Goal: Task Accomplishment & Management: Use online tool/utility

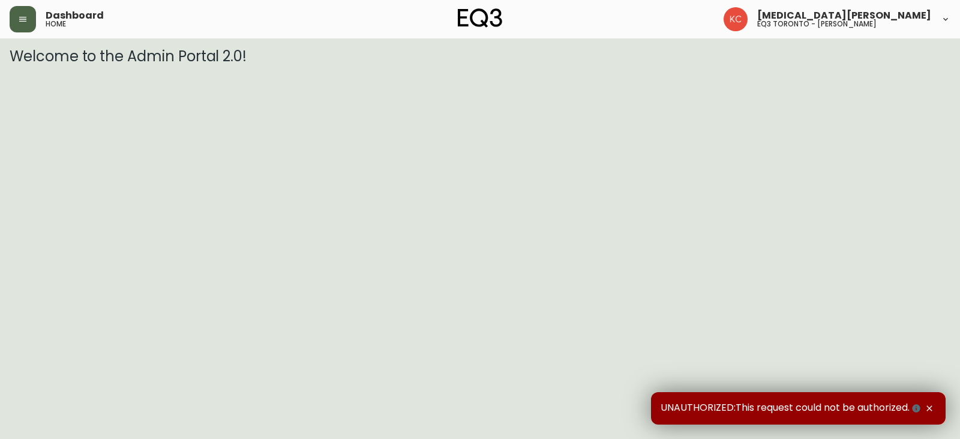
click at [25, 25] on button "button" at bounding box center [23, 19] width 26 height 26
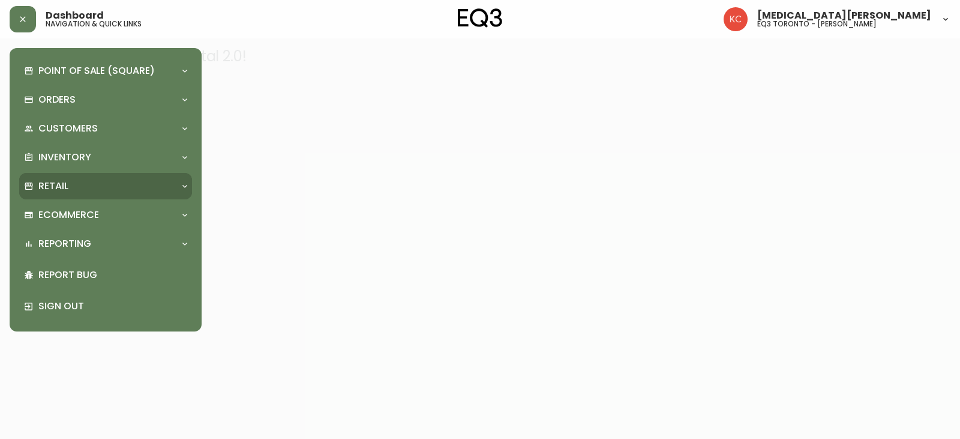
click at [67, 176] on div "Retail" at bounding box center [105, 186] width 173 height 26
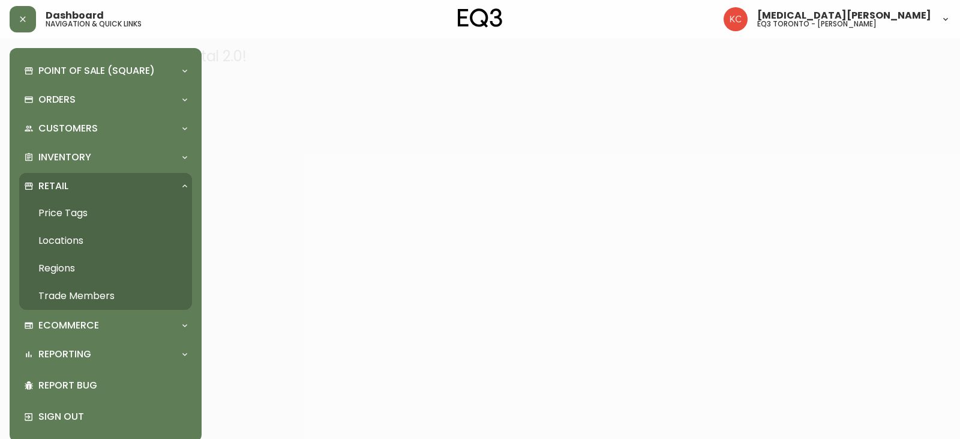
click at [77, 206] on link "Price Tags" at bounding box center [105, 213] width 173 height 28
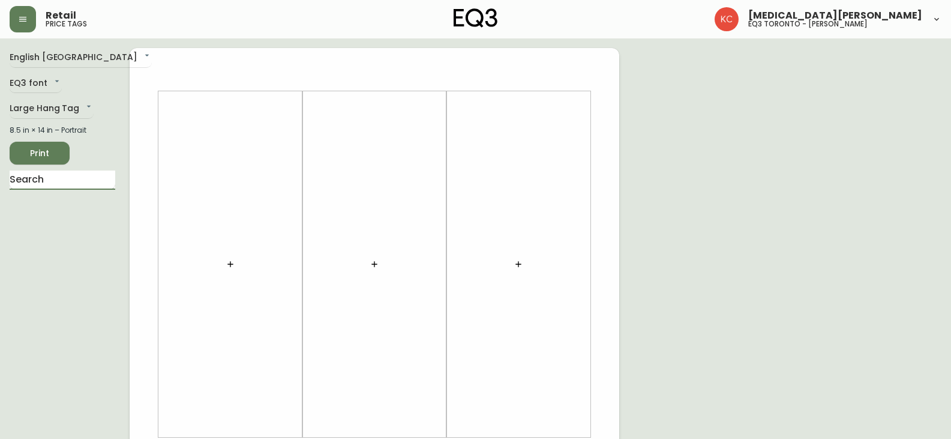
click at [68, 178] on input "text" at bounding box center [63, 179] width 106 height 19
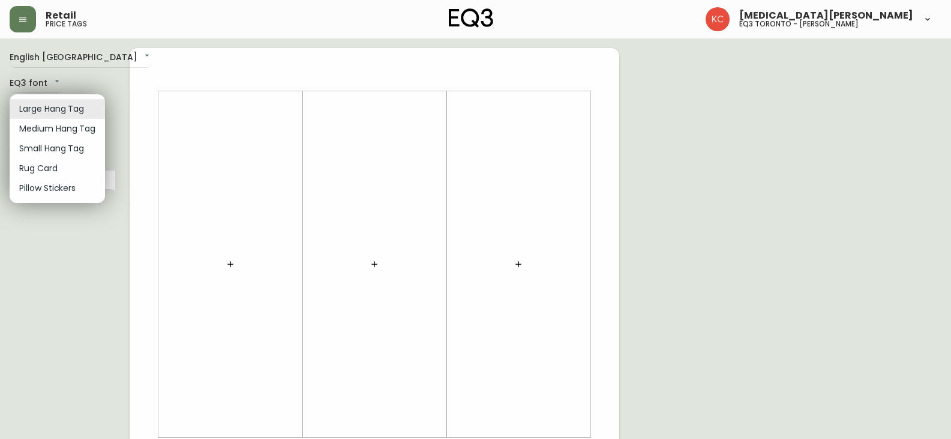
click at [88, 109] on body "Retail price tags [MEDICAL_DATA][PERSON_NAME] eq3 [GEOGRAPHIC_DATA] - [PERSON_N…" at bounding box center [475, 427] width 951 height 855
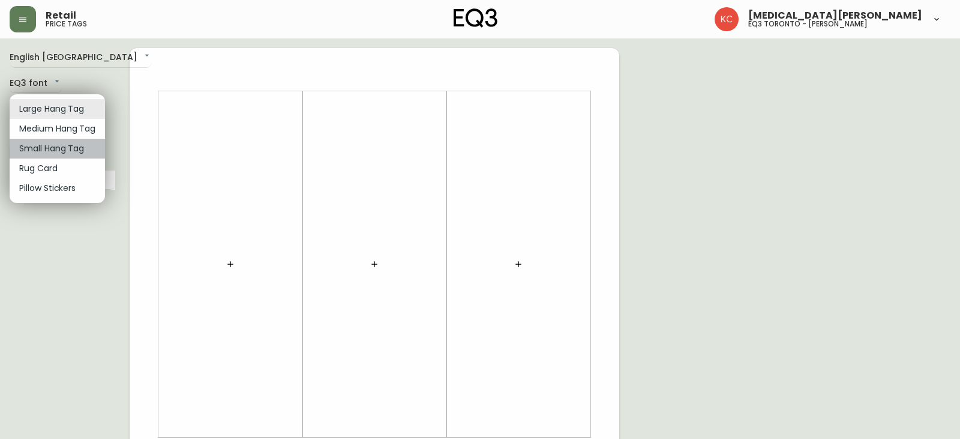
click at [49, 147] on li "Small Hang Tag" at bounding box center [57, 149] width 95 height 20
type input "small"
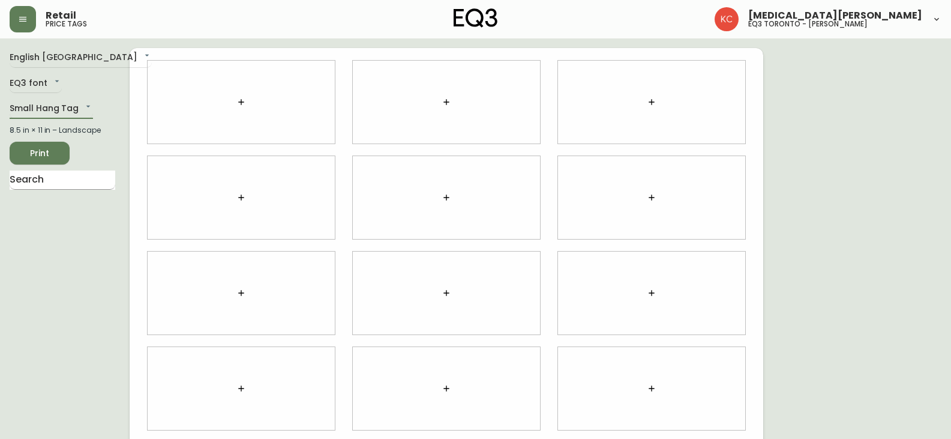
click at [52, 179] on input "text" at bounding box center [63, 179] width 106 height 19
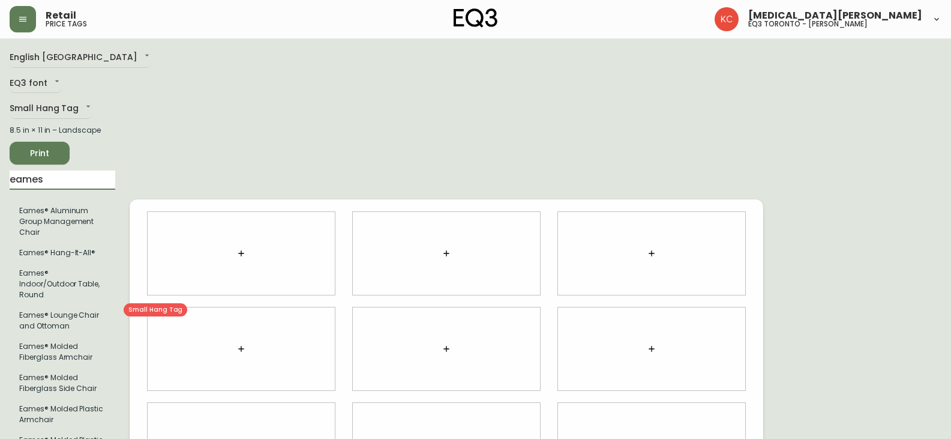
type input "eames"
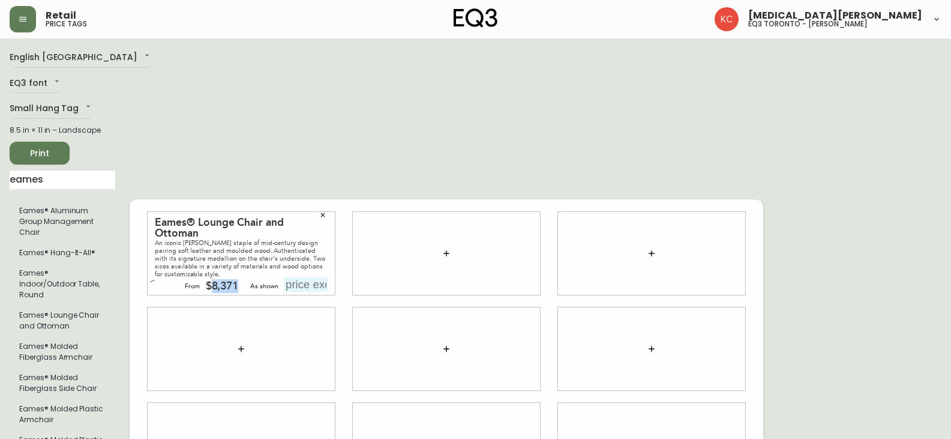
drag, startPoint x: 211, startPoint y: 275, endPoint x: 238, endPoint y: 273, distance: 27.7
click at [238, 281] on div "$8,371" at bounding box center [222, 286] width 33 height 11
click at [832, 244] on div "English Canada en_CA EQ3 font EQ3 Small Hang Tag small 8.5 in × 11 in – Landsca…" at bounding box center [476, 444] width 932 height 792
click at [150, 278] on icon "button" at bounding box center [152, 280] width 5 height 5
click at [150, 282] on icon "button" at bounding box center [152, 284] width 5 height 5
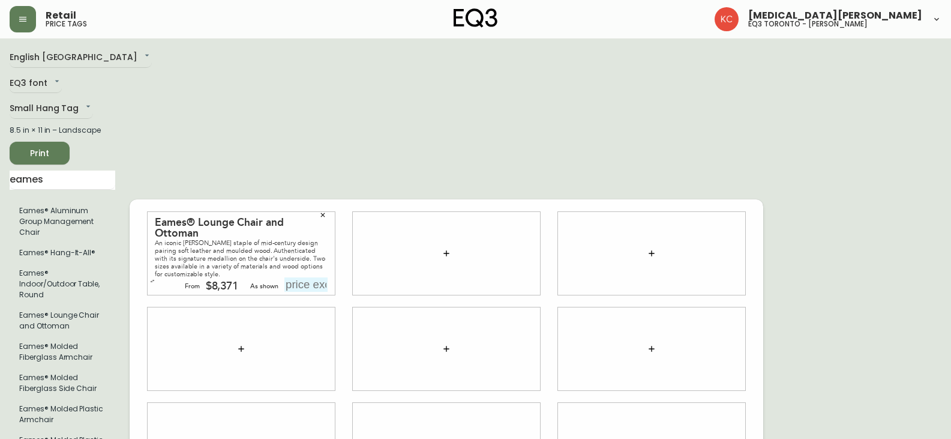
click at [301, 277] on input "text" at bounding box center [305, 284] width 43 height 14
drag, startPoint x: 211, startPoint y: 279, endPoint x: 238, endPoint y: 280, distance: 26.4
click at [238, 281] on div "$8,371" at bounding box center [222, 286] width 33 height 11
click at [883, 181] on div "English Canada en_CA EQ3 font EQ3 Small Hang Tag small 8.5 in × 11 in – Landsca…" at bounding box center [476, 444] width 932 height 792
click at [822, 146] on div "English Canada en_CA EQ3 font EQ3 Small Hang Tag small 8.5 in × 11 in – Landsca…" at bounding box center [476, 444] width 932 height 792
